Goal: Task Accomplishment & Management: Manage account settings

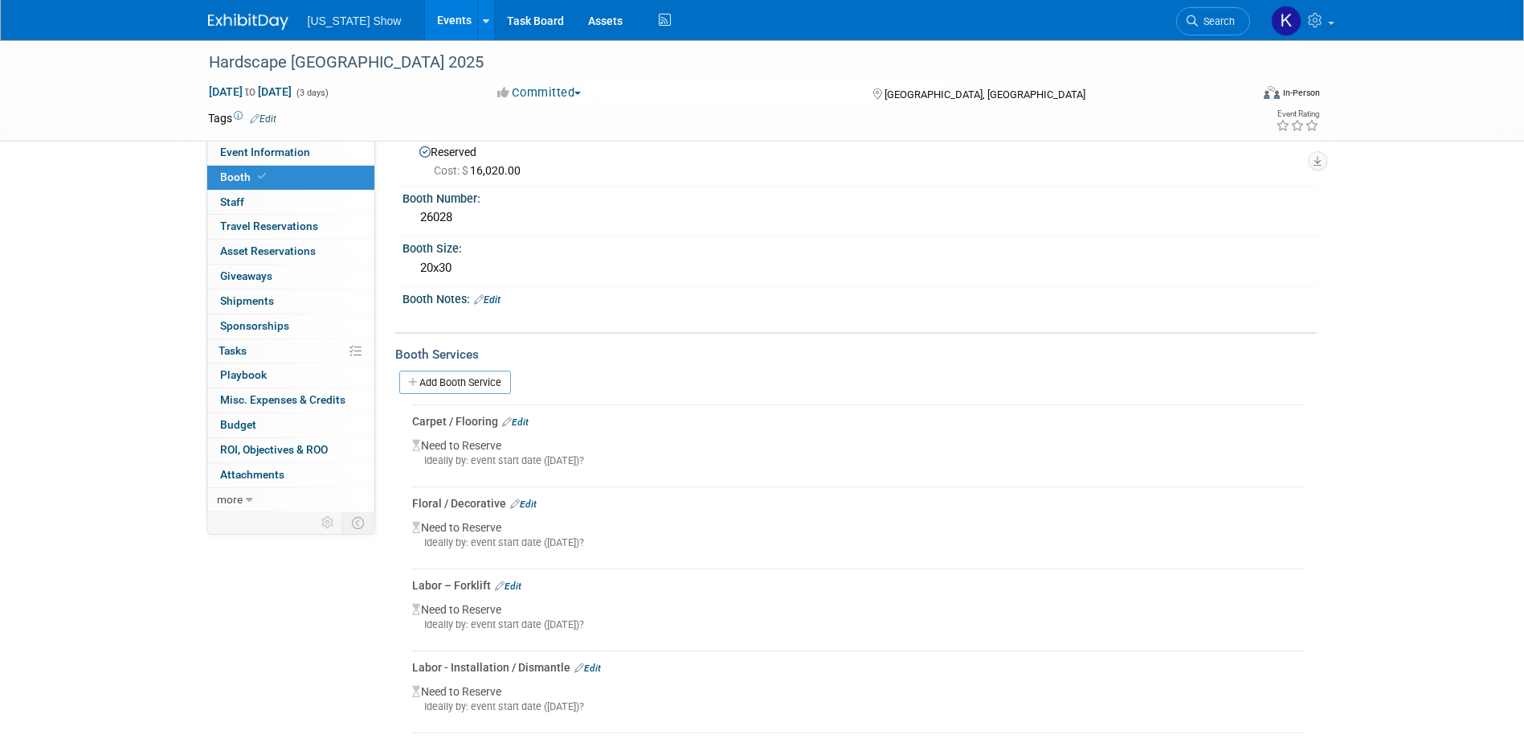
scroll to position [80, 0]
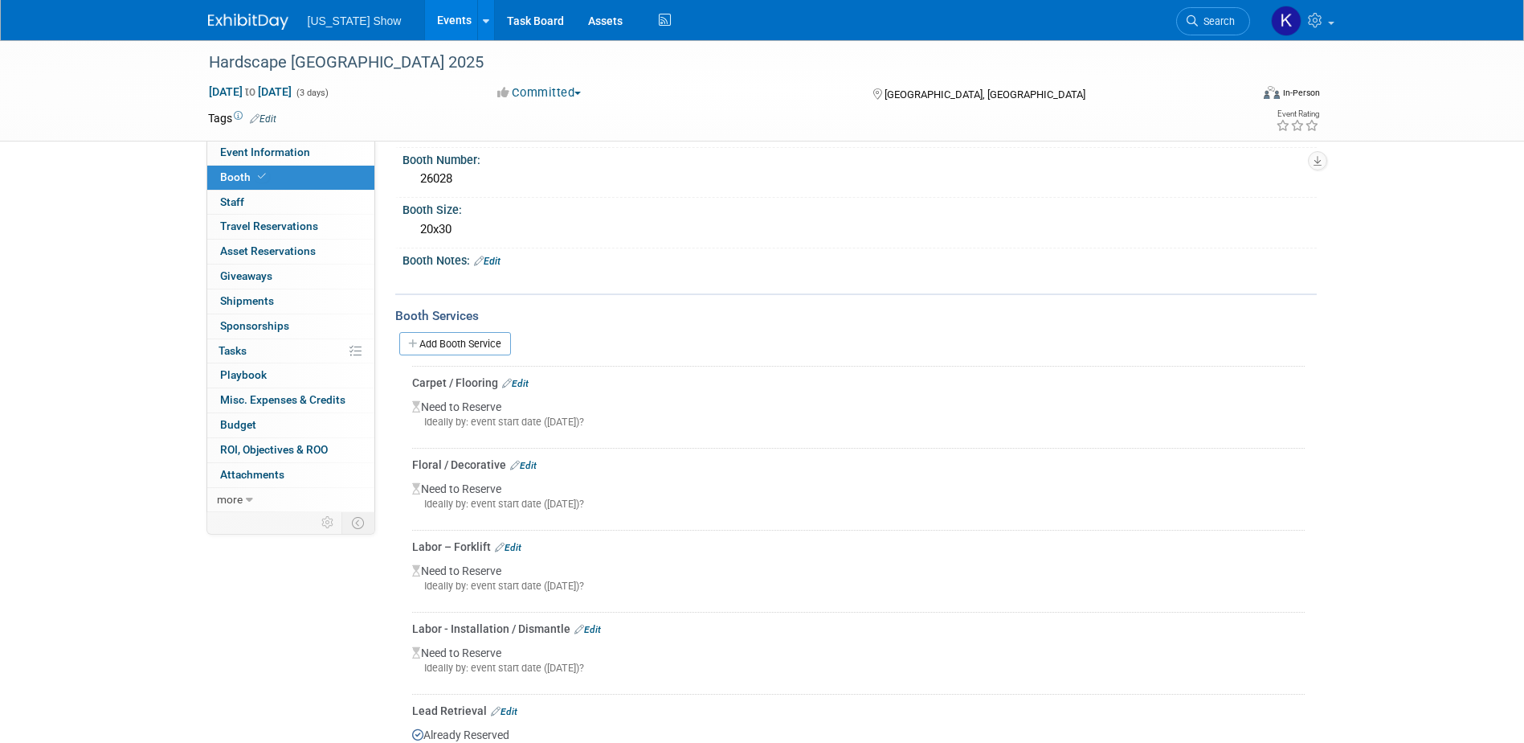
click at [522, 382] on link "Edit" at bounding box center [515, 383] width 27 height 11
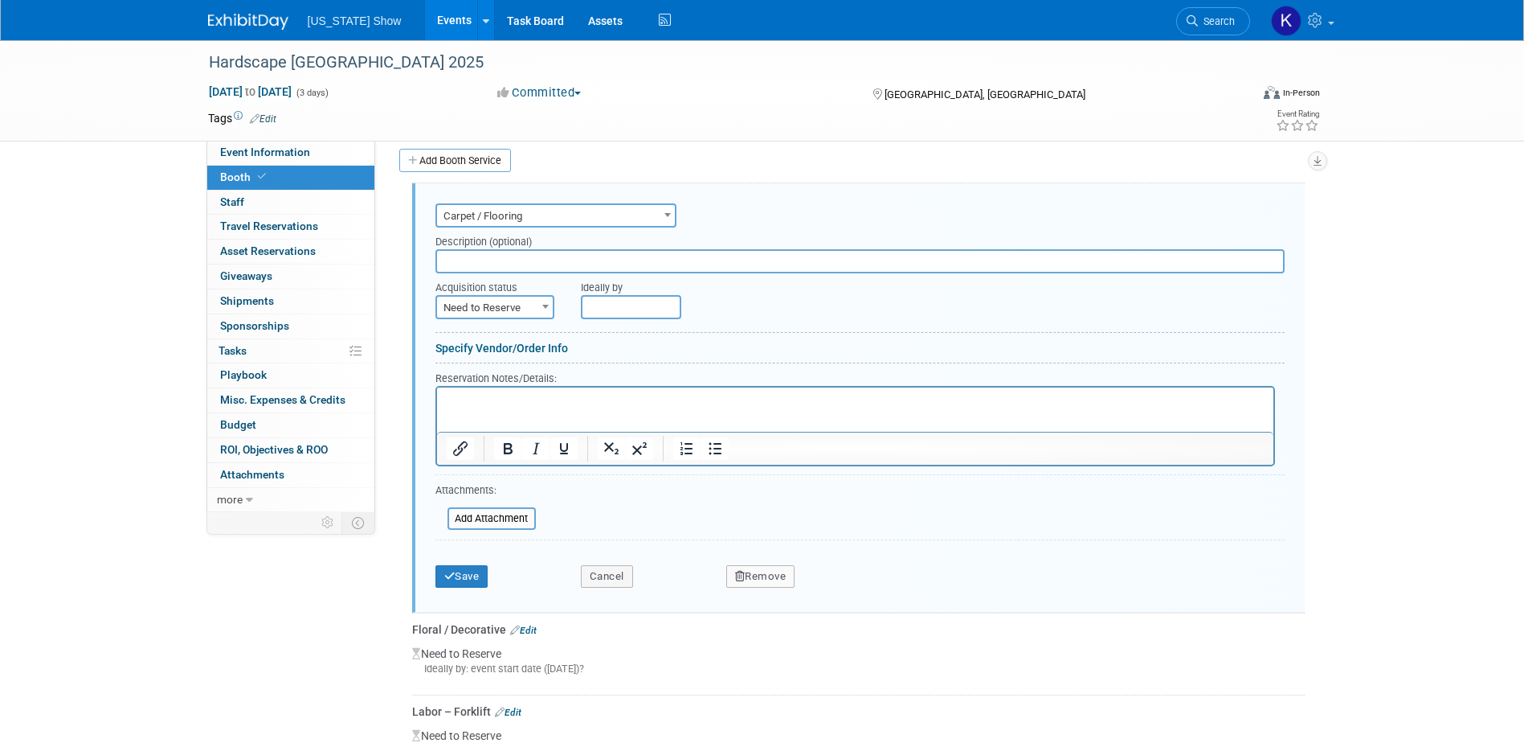
scroll to position [0, 0]
click at [542, 305] on b at bounding box center [545, 307] width 6 height 4
select select "2"
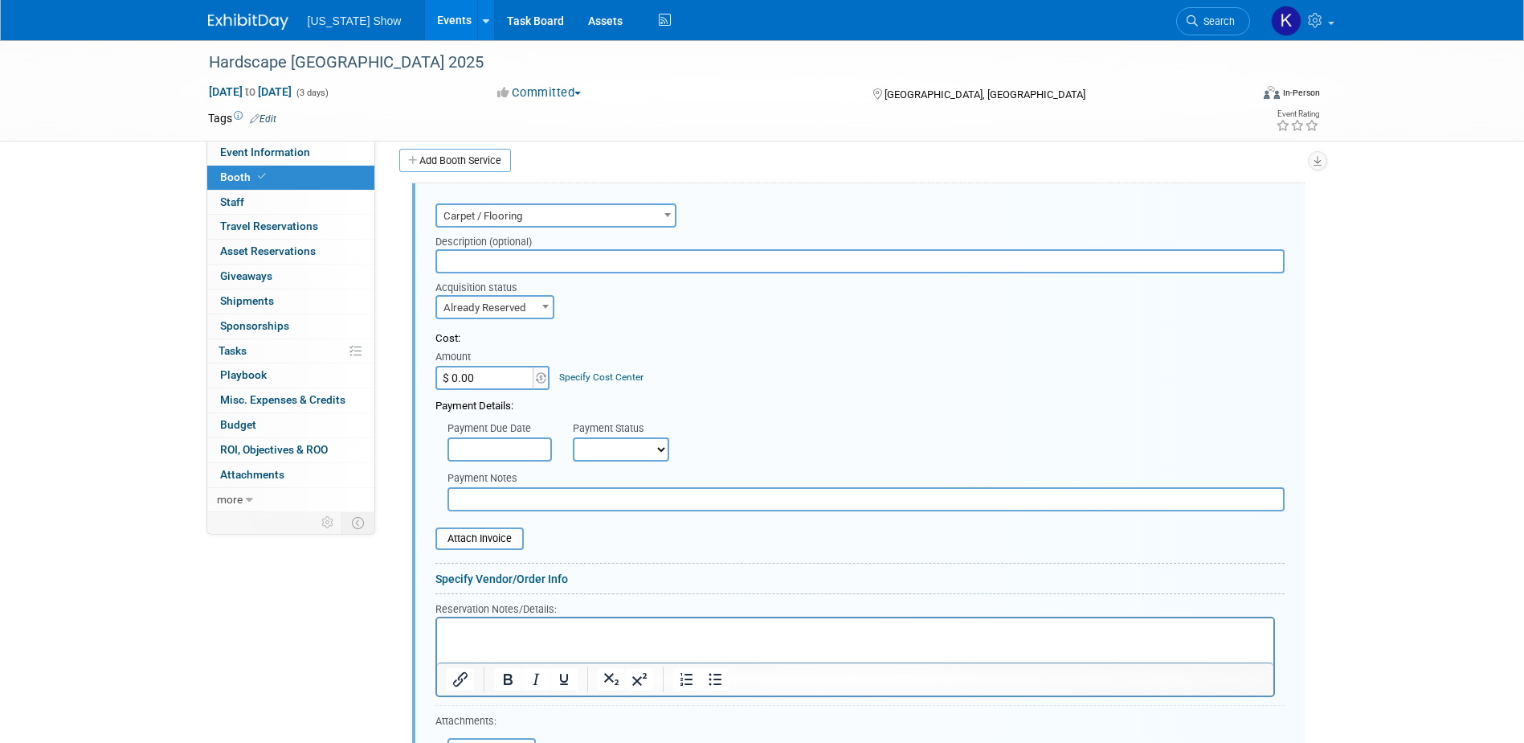
click at [471, 376] on input "$ 0.00" at bounding box center [486, 378] width 100 height 24
type input "$ 2,862.00"
click at [660, 448] on select "Not Paid Yet Partially Paid Paid in Full" at bounding box center [621, 449] width 96 height 24
select select "1"
click at [573, 437] on select "Not Paid Yet Partially Paid Paid in Full" at bounding box center [621, 449] width 96 height 24
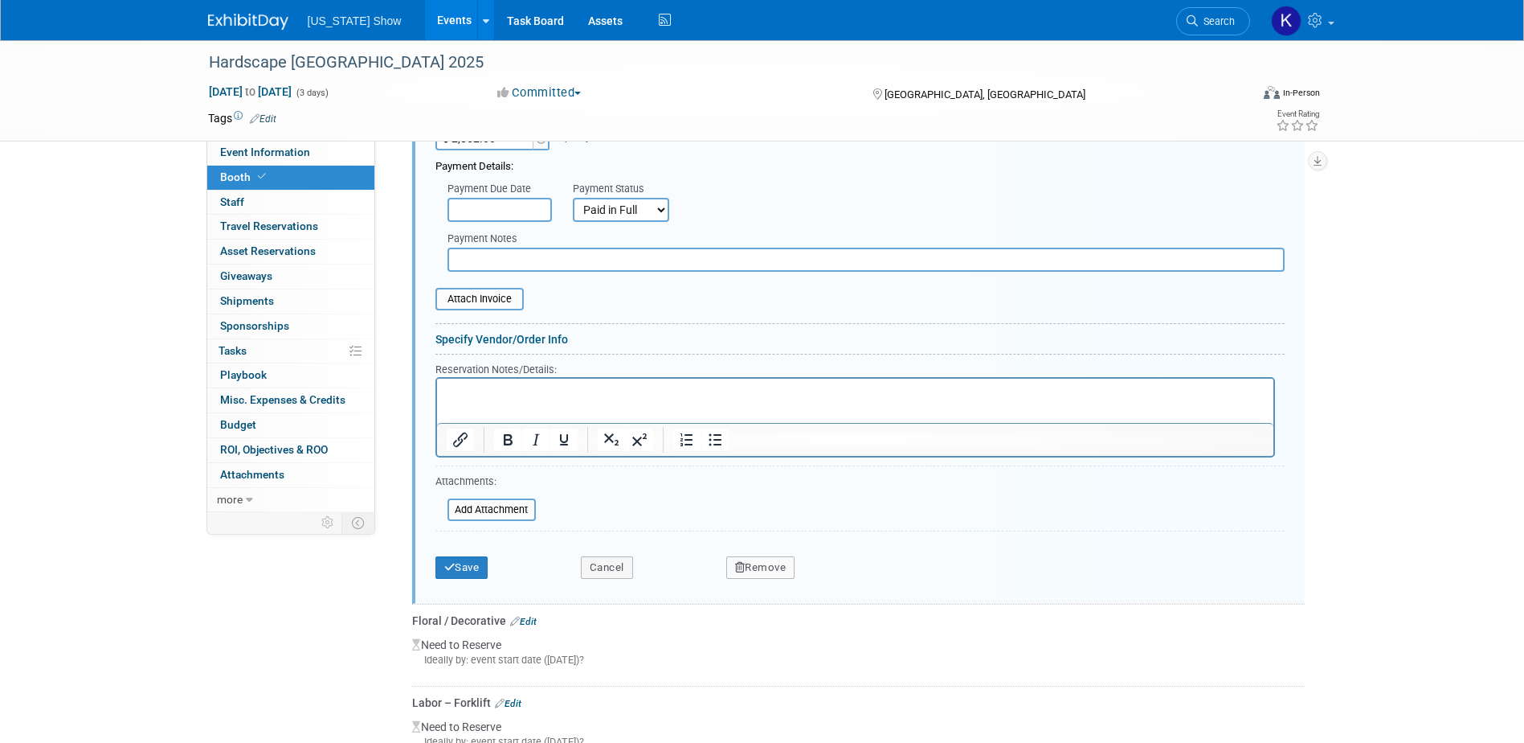
scroll to position [505, 0]
click at [469, 565] on button "Save" at bounding box center [462, 565] width 53 height 23
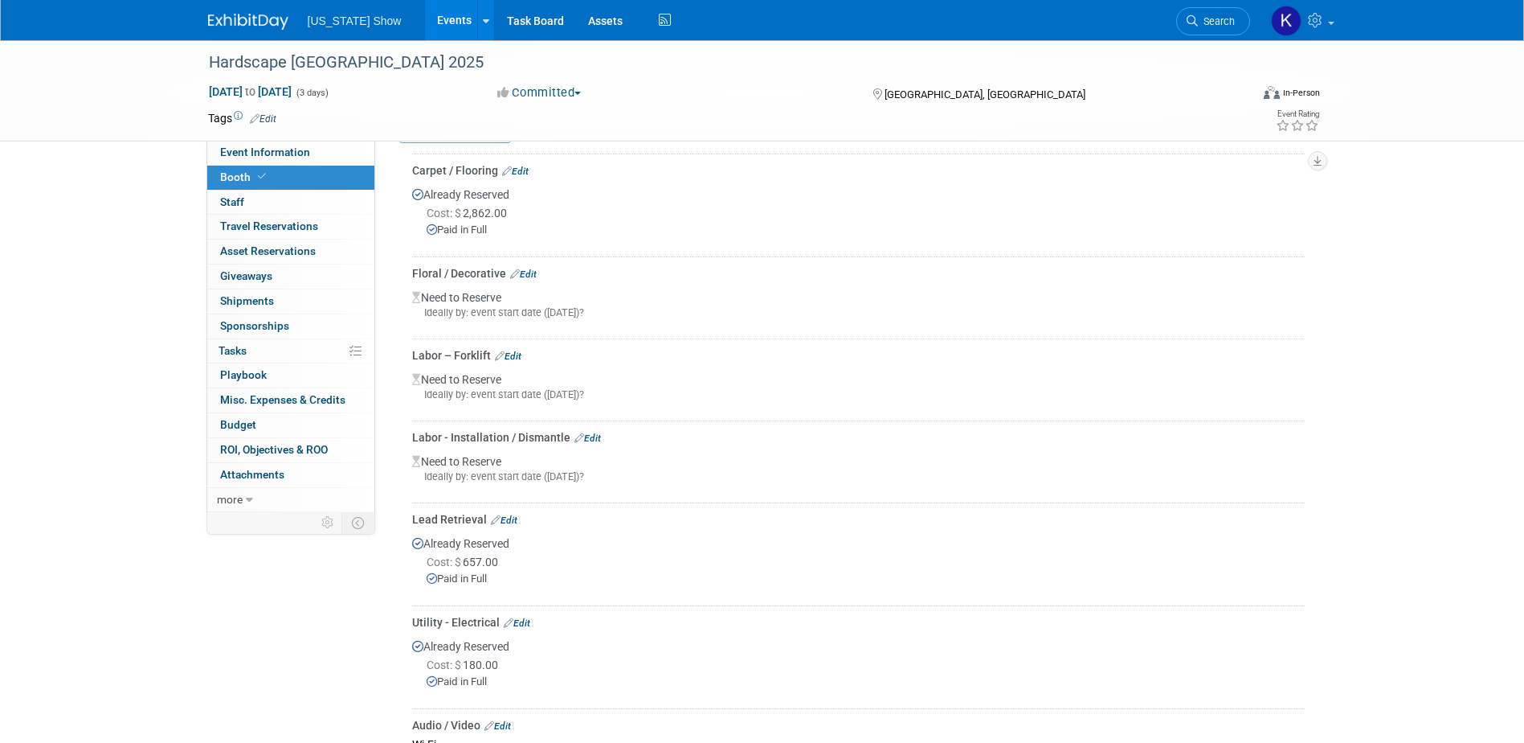
scroll to position [321, 0]
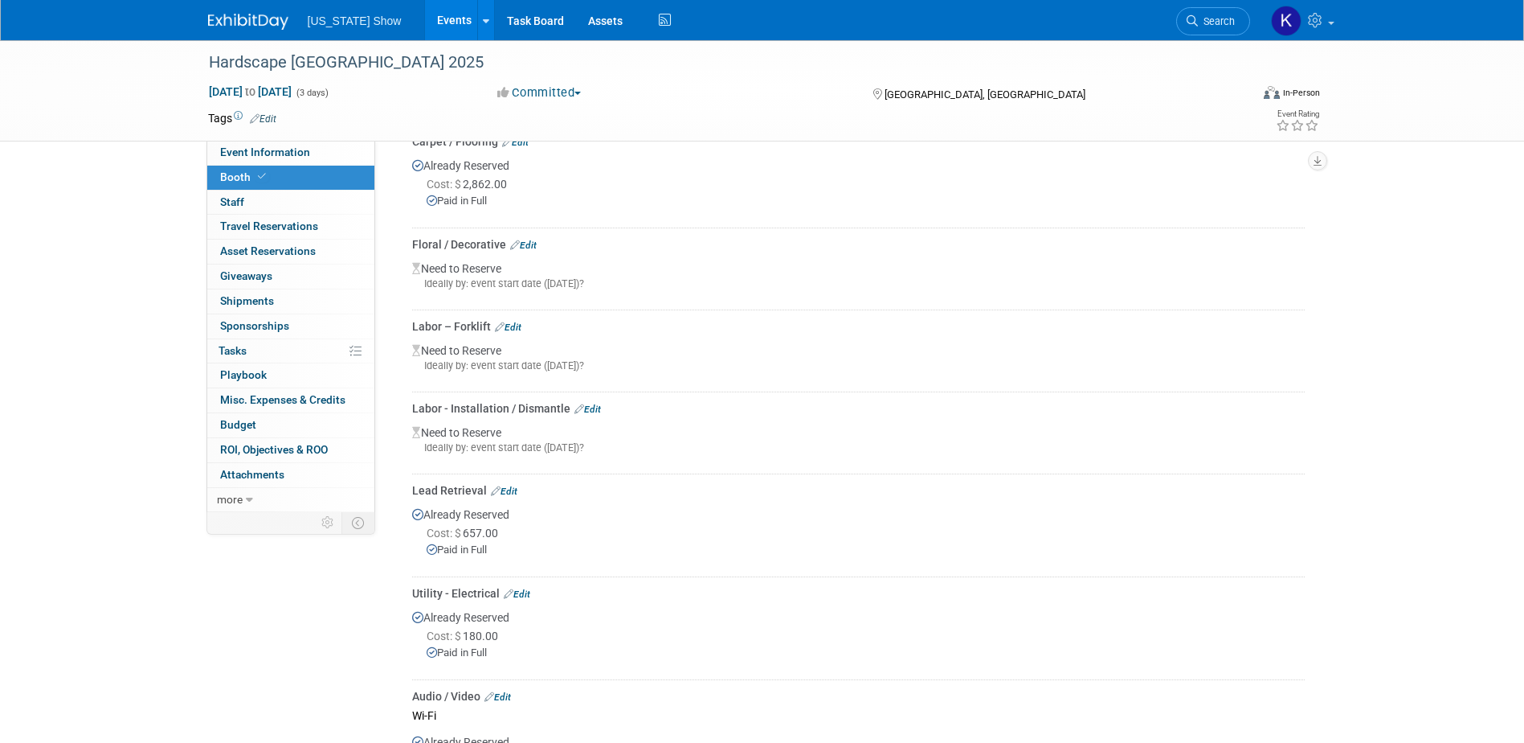
click at [514, 325] on link "Edit" at bounding box center [508, 326] width 27 height 11
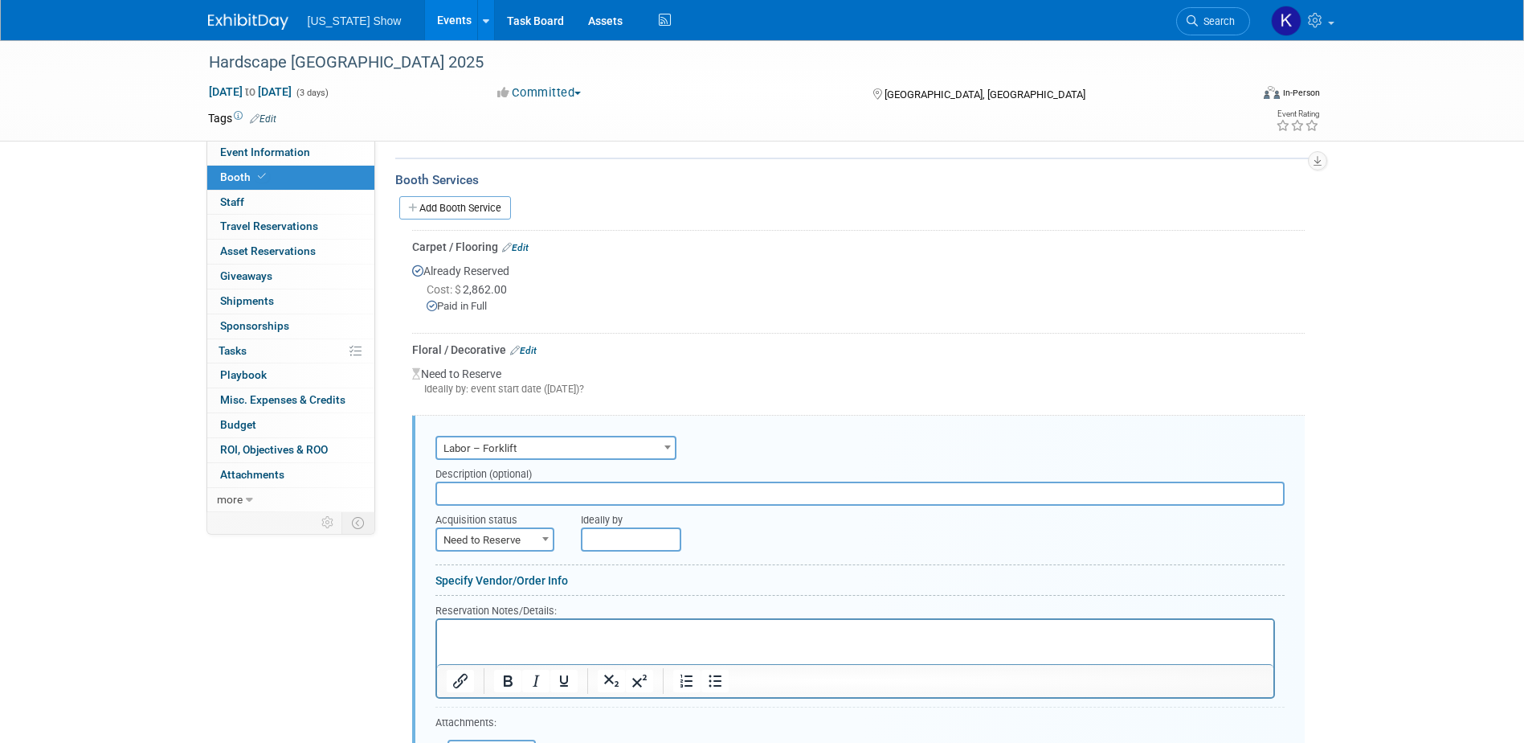
scroll to position [241, 0]
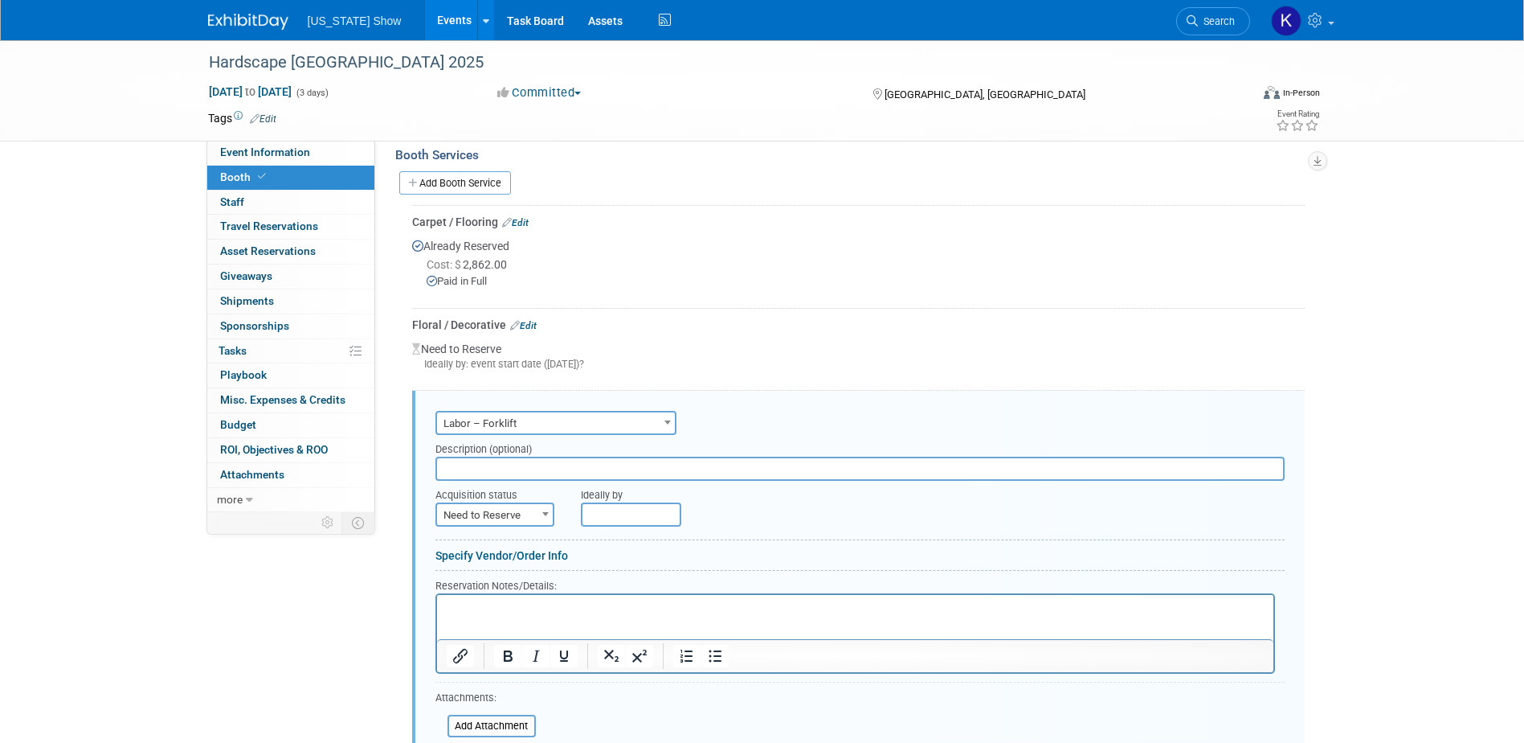
click at [822, 348] on div "Need to Reserve Ideally by: event start date ([DATE])?" at bounding box center [858, 358] width 893 height 51
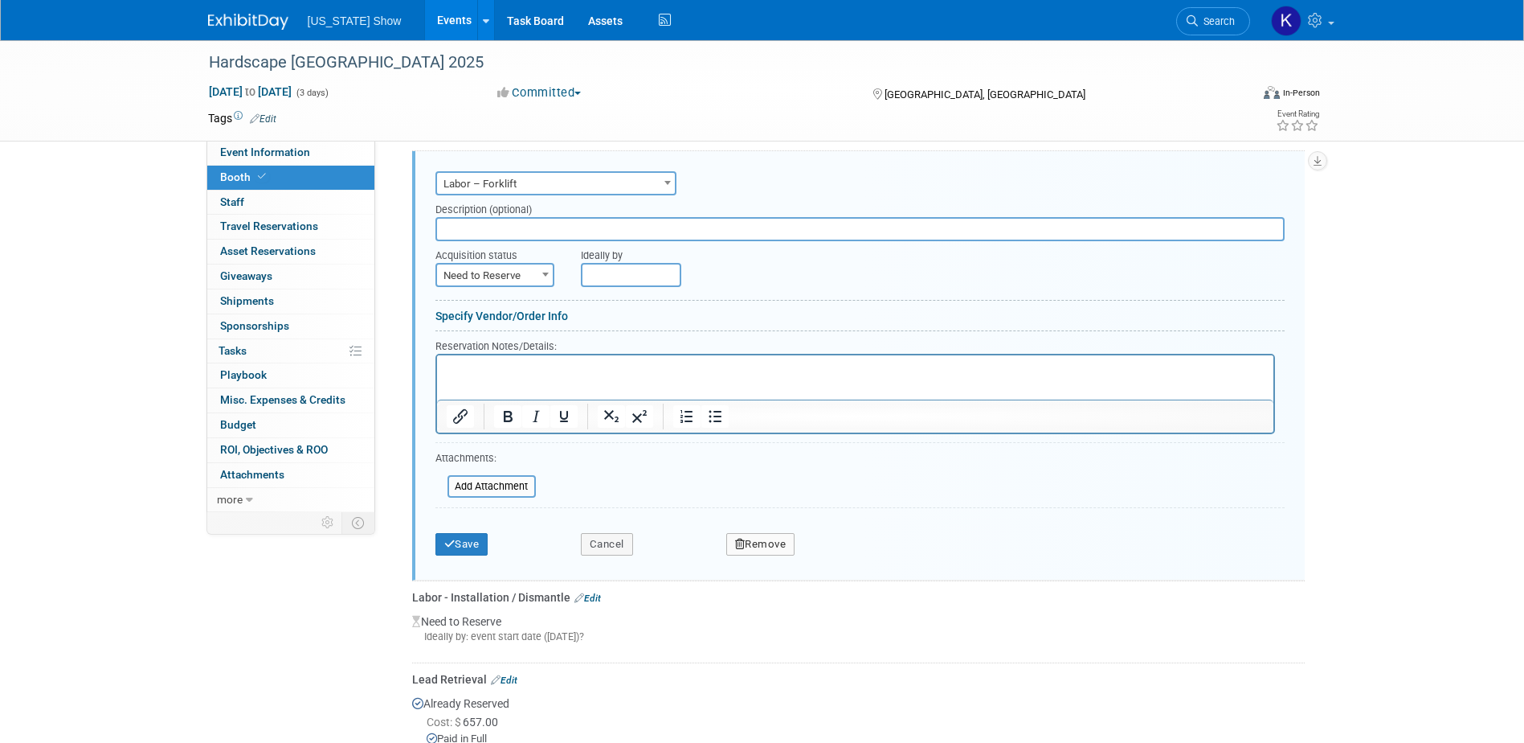
scroll to position [482, 0]
click at [603, 540] on button "Cancel" at bounding box center [607, 542] width 52 height 23
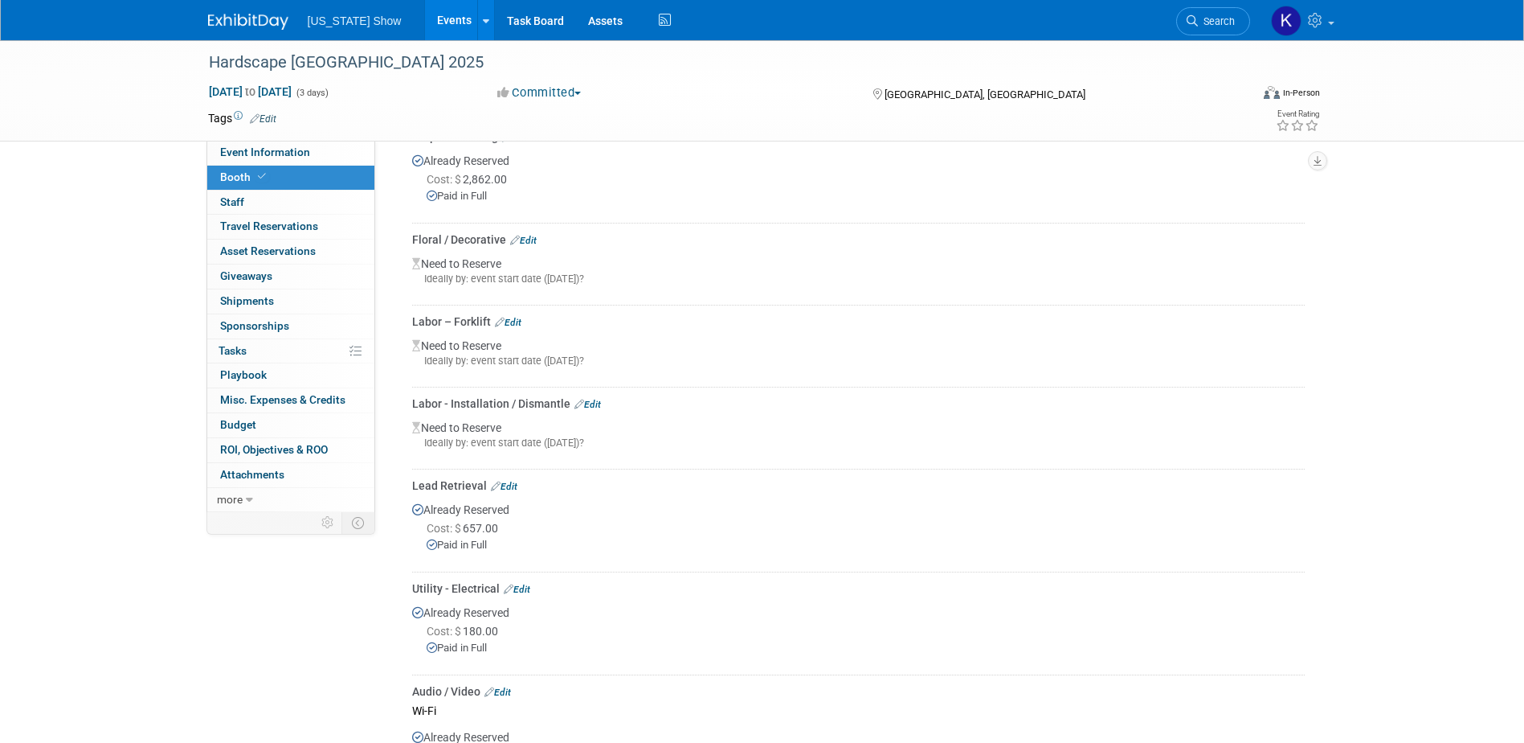
scroll to position [321, 0]
click at [515, 326] on link "Edit" at bounding box center [508, 326] width 27 height 11
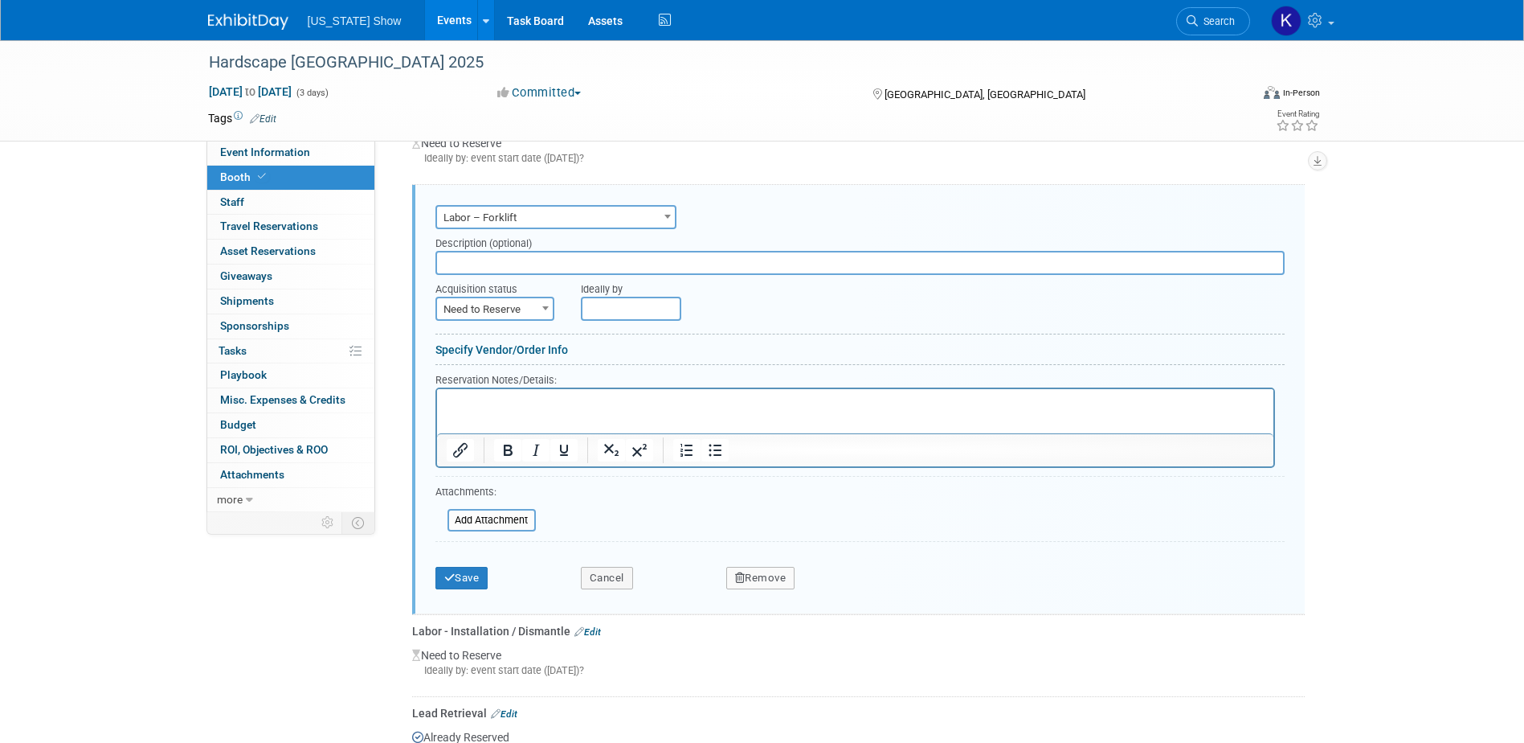
scroll to position [448, 0]
click at [457, 260] on input "text" at bounding box center [860, 261] width 849 height 24
click at [543, 307] on b at bounding box center [545, 307] width 6 height 4
select select "2"
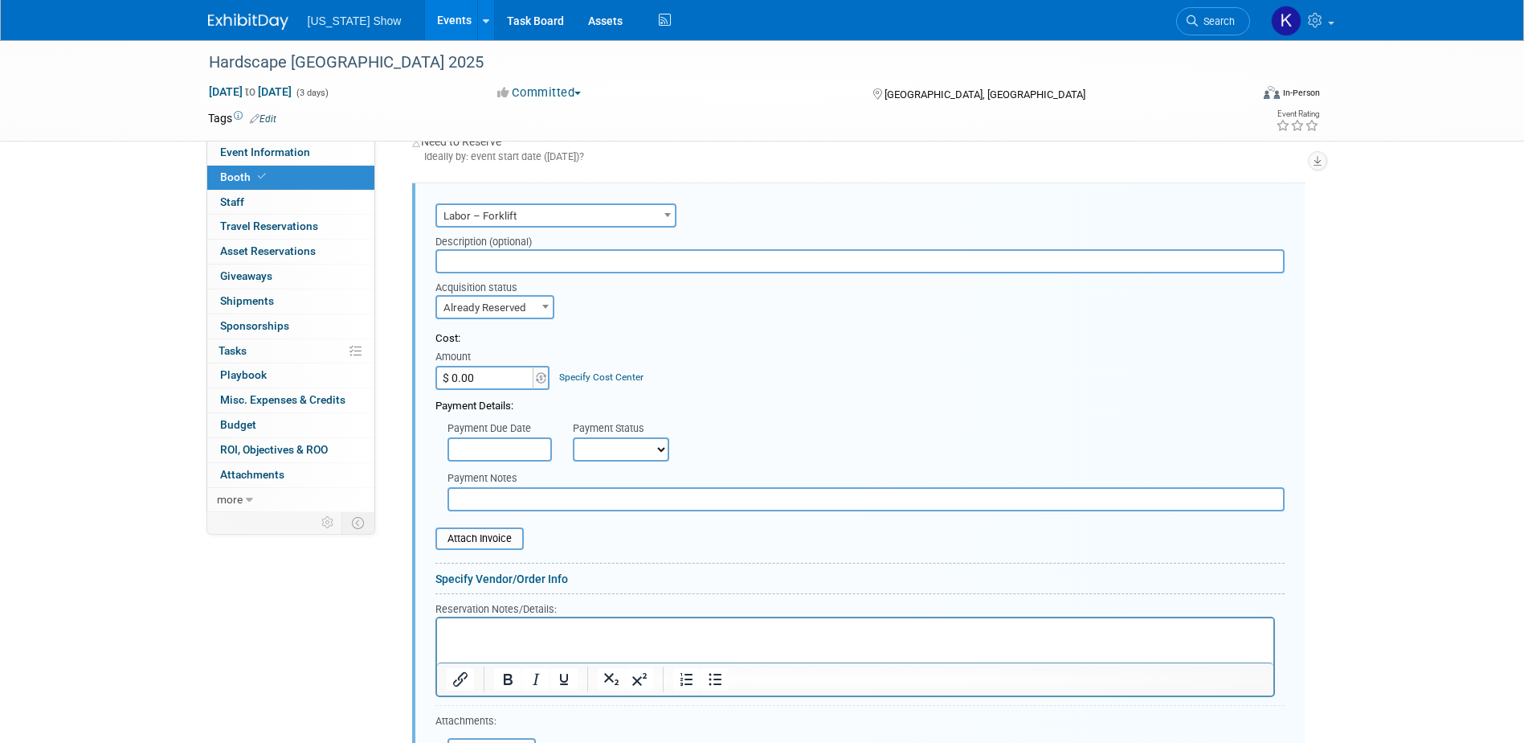
click at [464, 375] on input "$ 0.00" at bounding box center [486, 378] width 100 height 24
type input "$ 568.00"
click at [771, 435] on div "Payment Due Date Payment Status Not Paid Yet Partially Paid Paid in Full Next P…" at bounding box center [860, 437] width 874 height 47
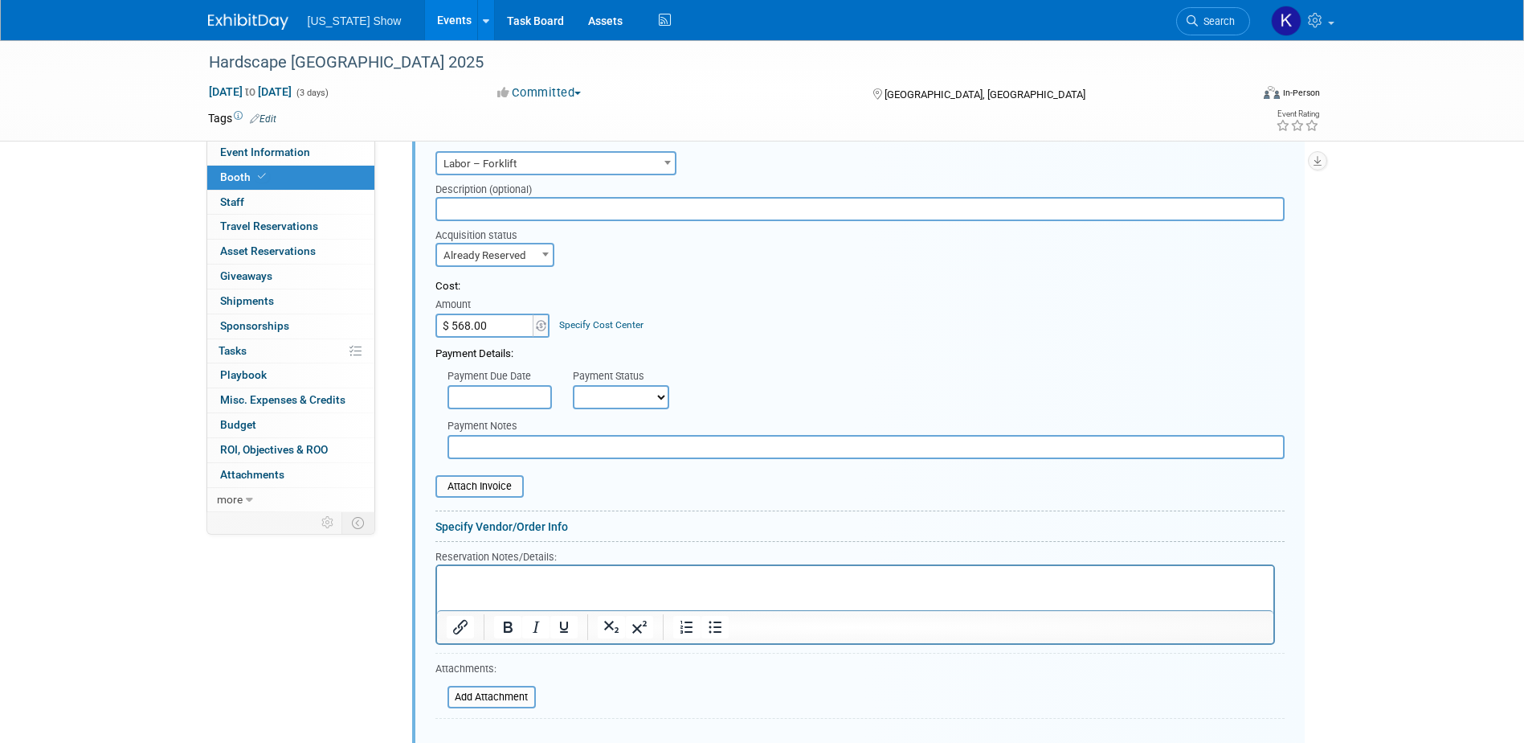
scroll to position [529, 0]
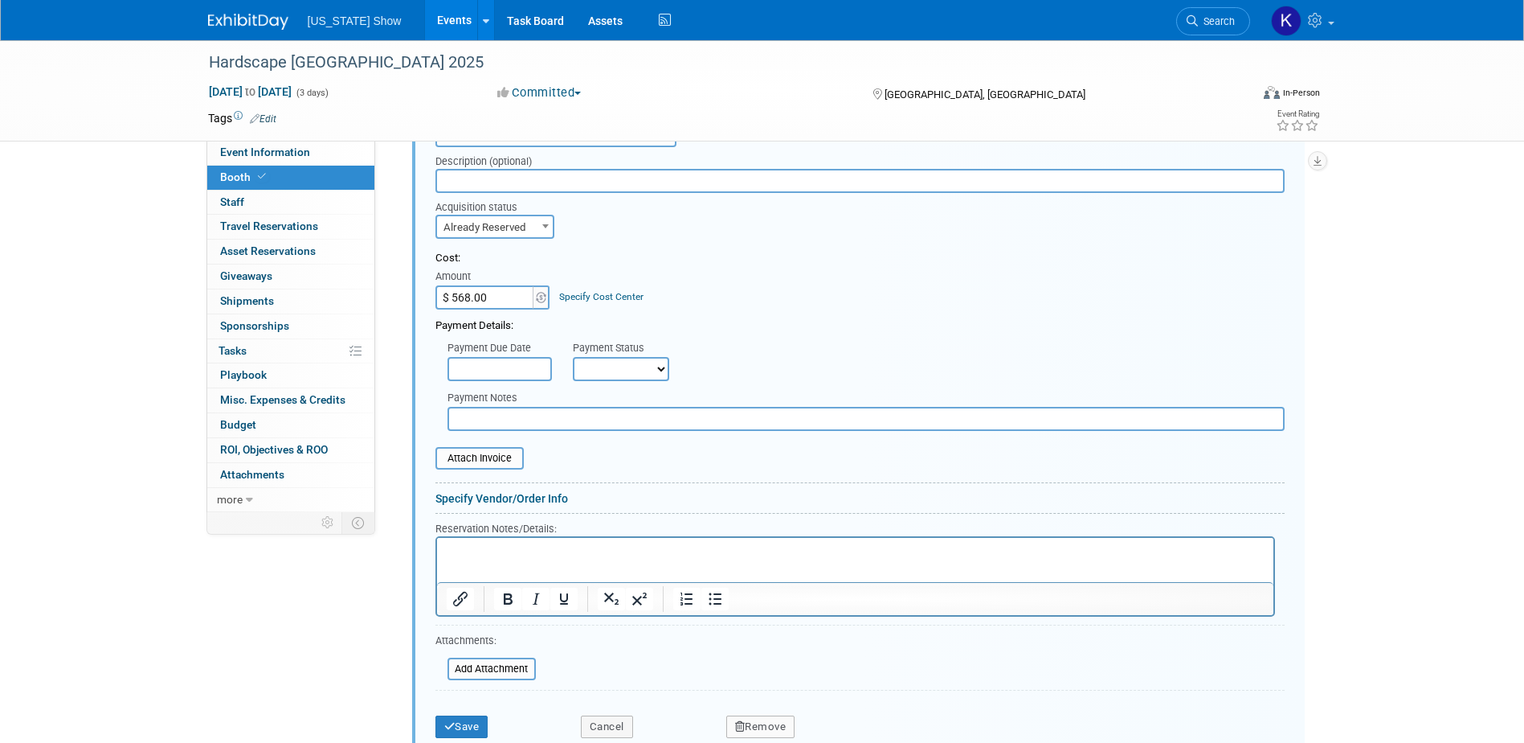
click at [657, 366] on select "Not Paid Yet Partially Paid Paid in Full" at bounding box center [621, 369] width 96 height 24
select select "1"
click at [573, 357] on select "Not Paid Yet Partially Paid Paid in Full" at bounding box center [621, 369] width 96 height 24
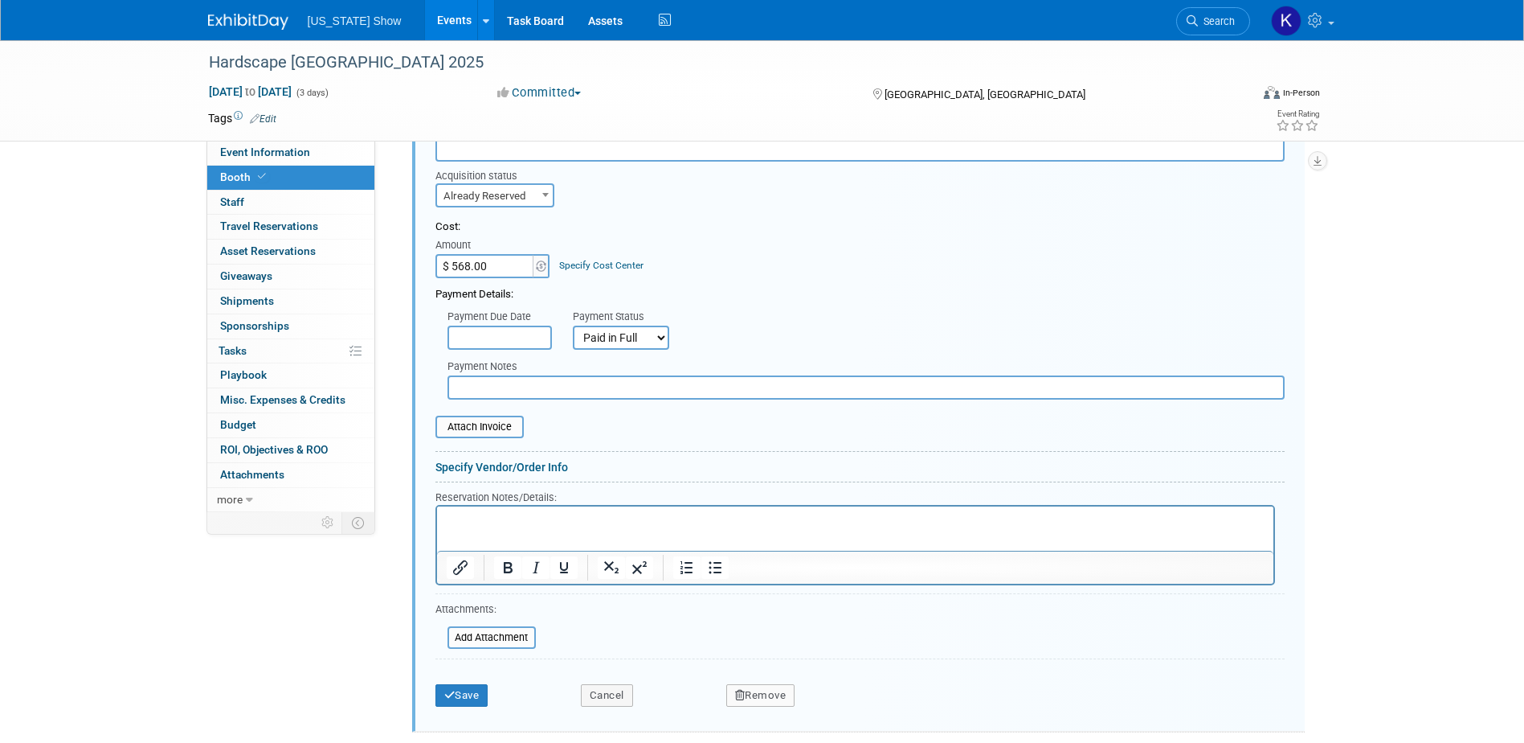
scroll to position [563, 0]
click at [446, 506] on html at bounding box center [854, 514] width 837 height 22
click at [464, 694] on button "Save" at bounding box center [462, 692] width 53 height 23
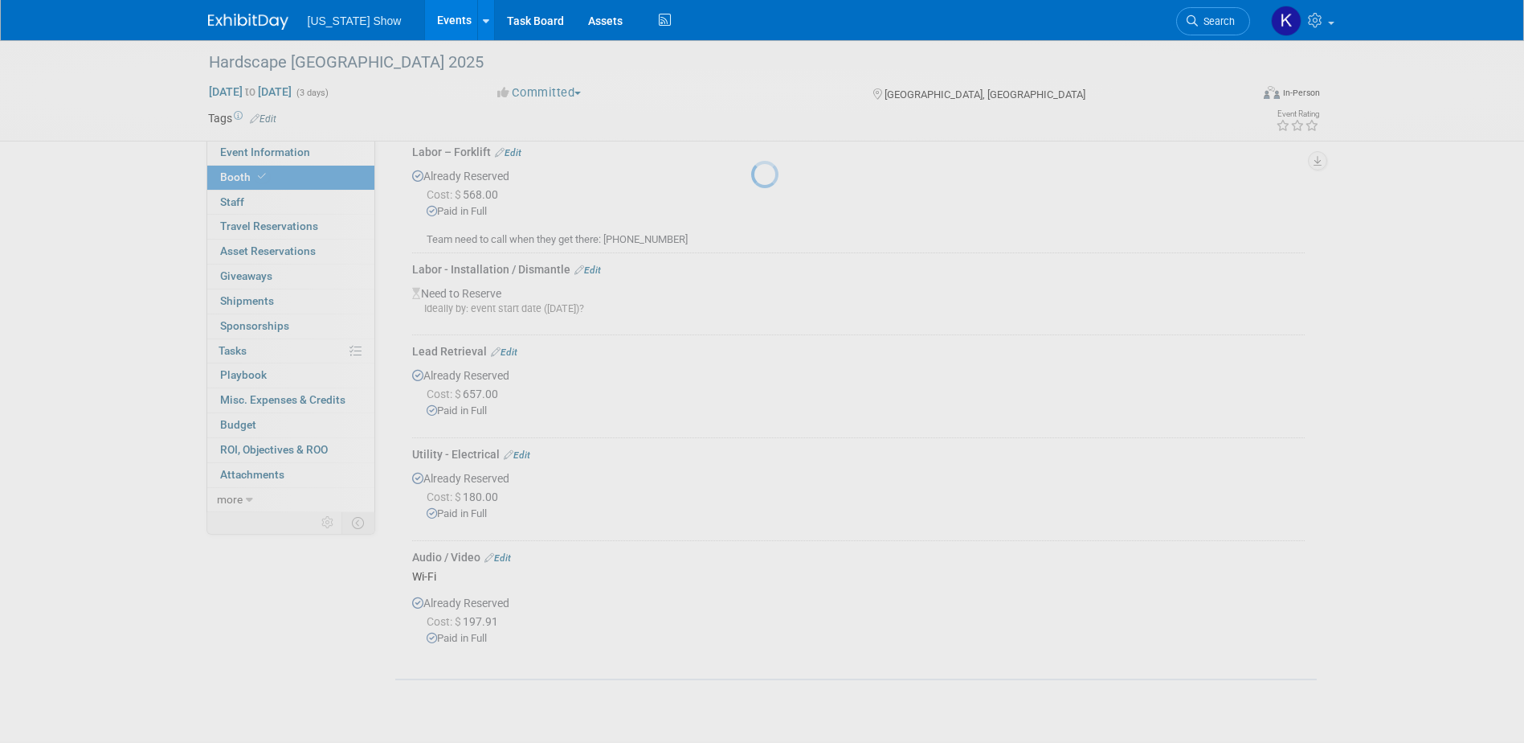
scroll to position [448, 0]
